Goal: Information Seeking & Learning: Learn about a topic

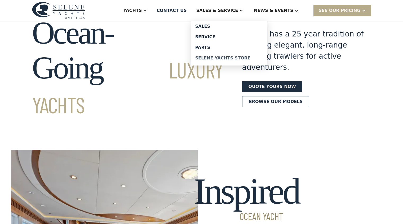
click at [228, 60] on div "Selene Yachts Store" at bounding box center [229, 58] width 68 height 4
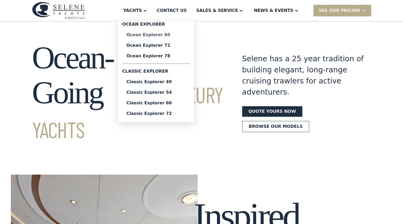
click at [172, 34] on div "Ocean Explorer 60" at bounding box center [155, 35] width 59 height 4
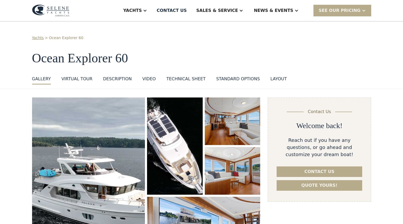
click at [183, 82] on div "Technical sheet" at bounding box center [185, 79] width 39 height 6
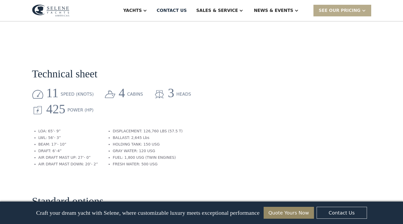
scroll to position [811, 0]
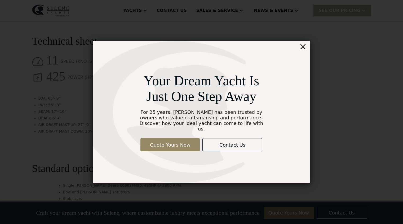
click at [305, 50] on div "×" at bounding box center [303, 46] width 8 height 11
